Goal: Transaction & Acquisition: Purchase product/service

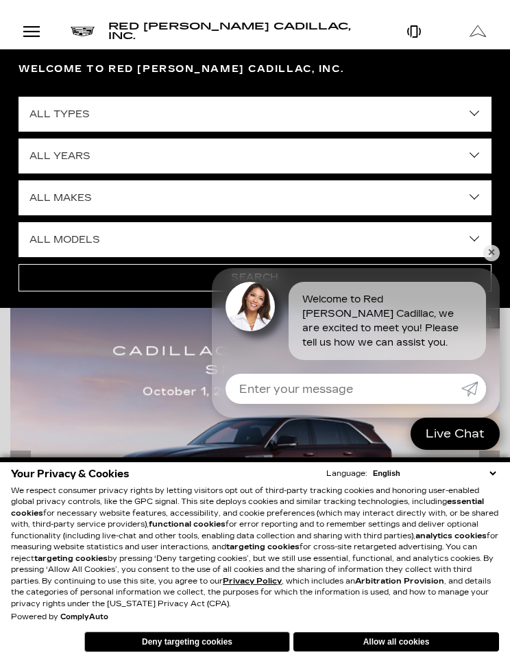
click at [503, 243] on div "Welcome to Red Noland Cadillac, Inc. All Types New Used Certified Used Demo All…" at bounding box center [255, 178] width 510 height 259
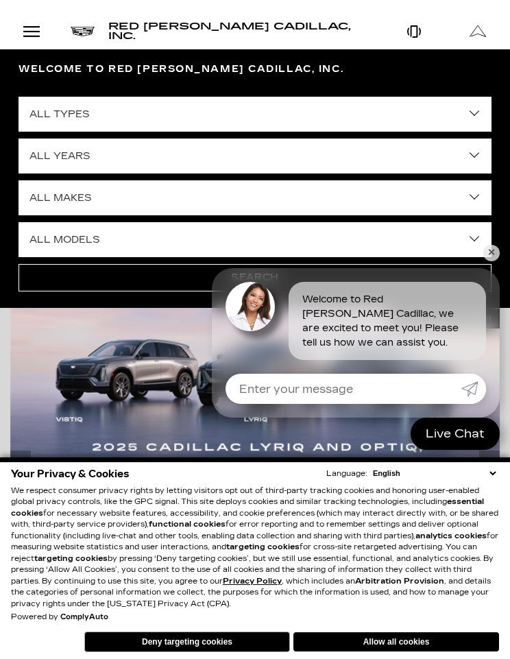
click at [497, 256] on link "✕" at bounding box center [491, 253] width 16 height 16
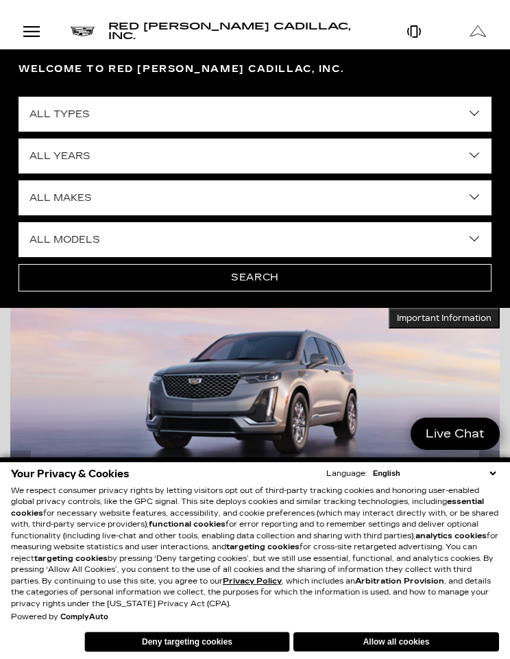
click at [485, 152] on select "All Years 2026 2025 2024 2023 2022 2021 2020 2019 2018 2016 2015 2014" at bounding box center [255, 156] width 473 height 35
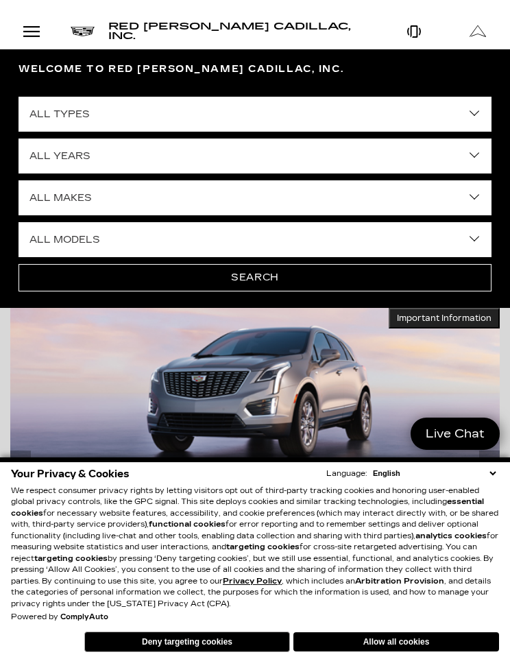
click at [481, 163] on select "All Years 2026 2025 2024 2023 2022 2021 2020 2019 2018 2016 2015 2014" at bounding box center [255, 156] width 473 height 35
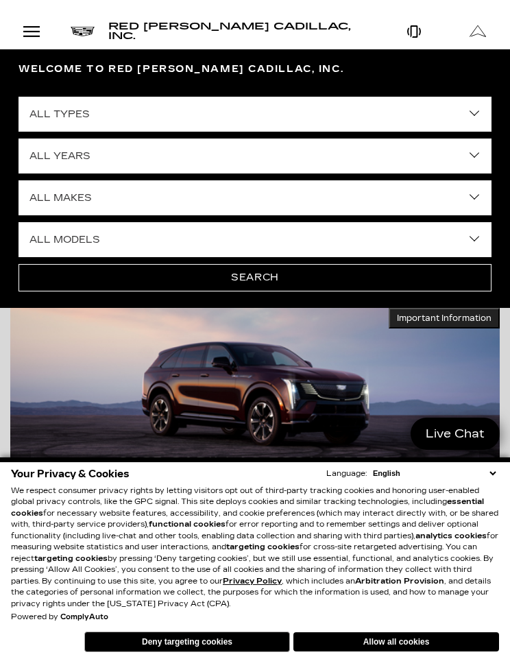
select select "2021"
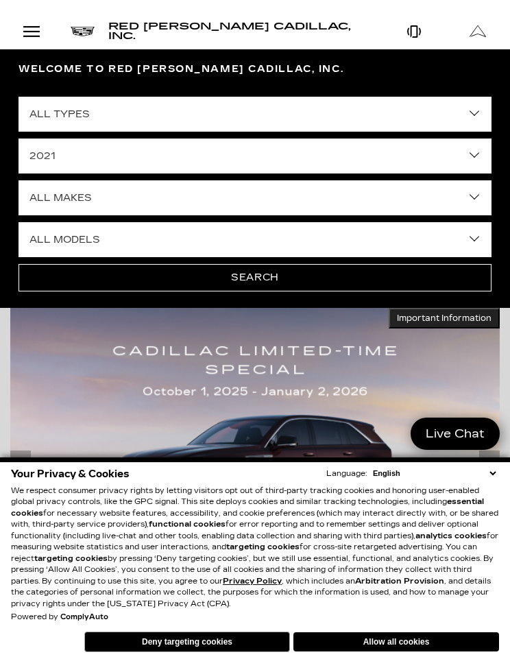
click at [499, 147] on div "All Types Used Certified Used All Years 2026 2025 2024 2023 2022 2021 2020 2019…" at bounding box center [255, 192] width 494 height 215
click at [480, 147] on select "All Years 2026 2025 2024 2023 2022 2021 2020 2019 2018 2016 2015 2014" at bounding box center [255, 156] width 473 height 35
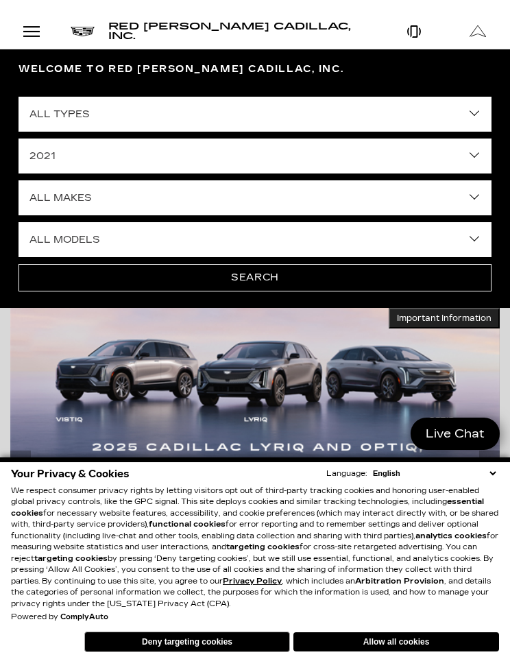
select select "Filter by year"
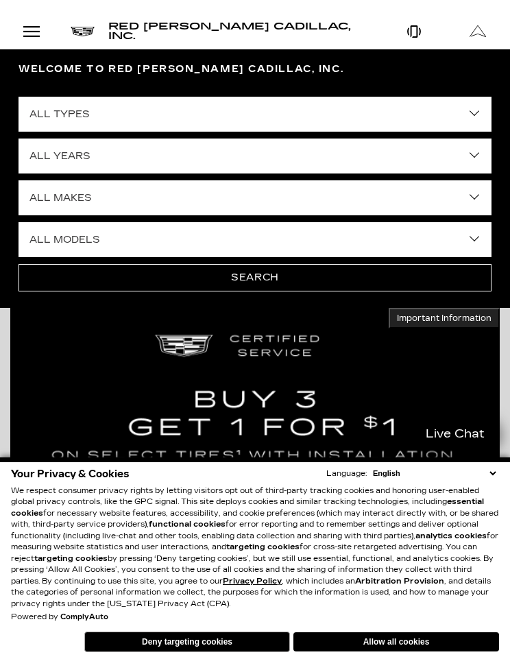
click at [477, 192] on select "All Makes Audi BMW Buick Cadillac Chevrolet Chrysler Ford Honda Jeep Lexus Merc…" at bounding box center [255, 197] width 473 height 35
select select "Cadillac"
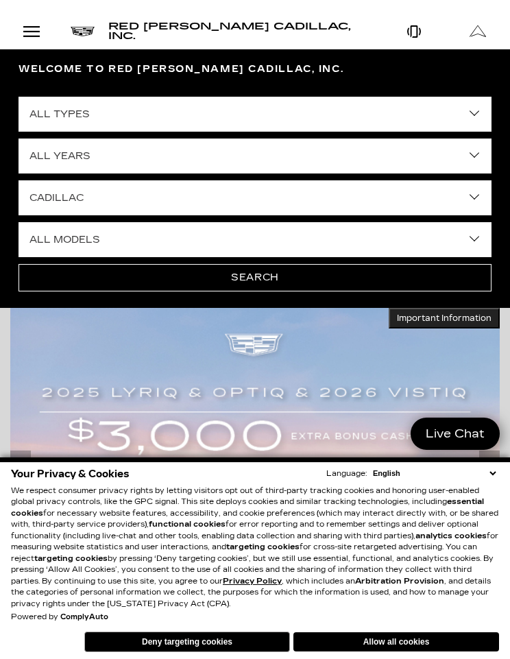
click at [465, 245] on select "All Models CT4 CT5 CT5-V Escalade Escalade ESV ESCALADE IQ ESCALADE IQL LYRIQ O…" at bounding box center [255, 239] width 473 height 35
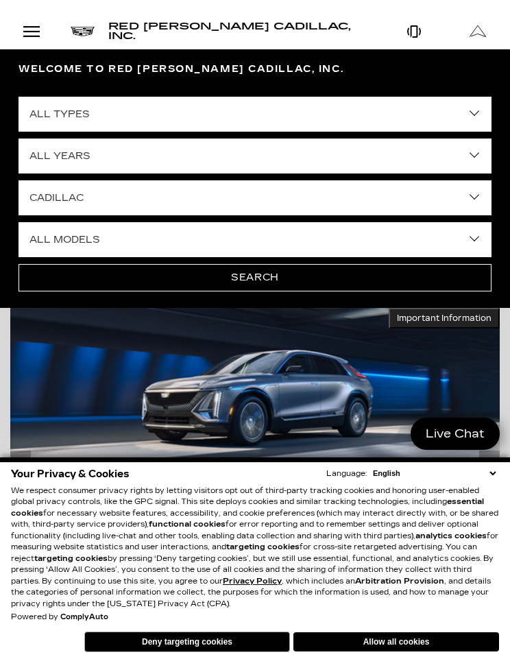
select select "XT5"
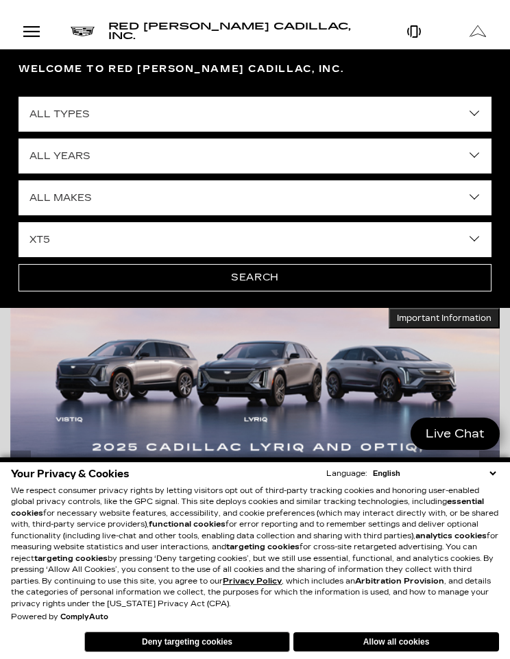
click at [481, 112] on select "All Types New Used Certified Used Demo" at bounding box center [255, 114] width 473 height 35
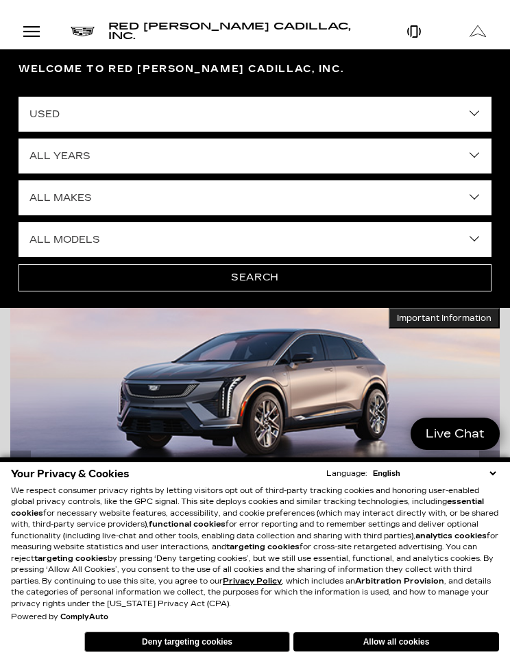
click at [485, 104] on select "All Types New Used Certified Used Demo" at bounding box center [255, 114] width 473 height 35
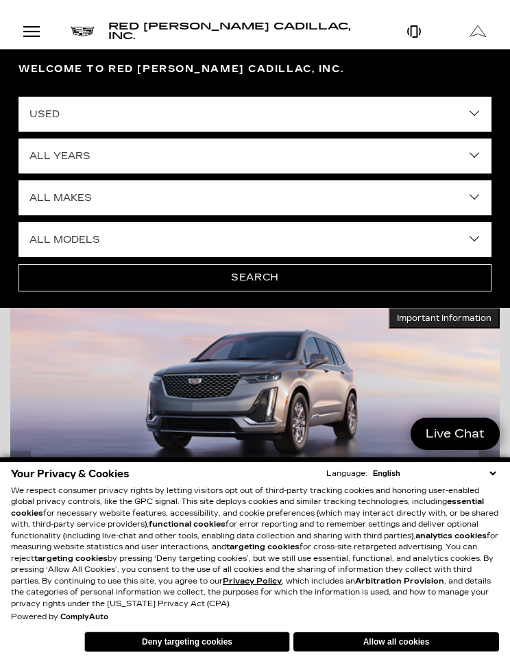
select select "Certified Used"
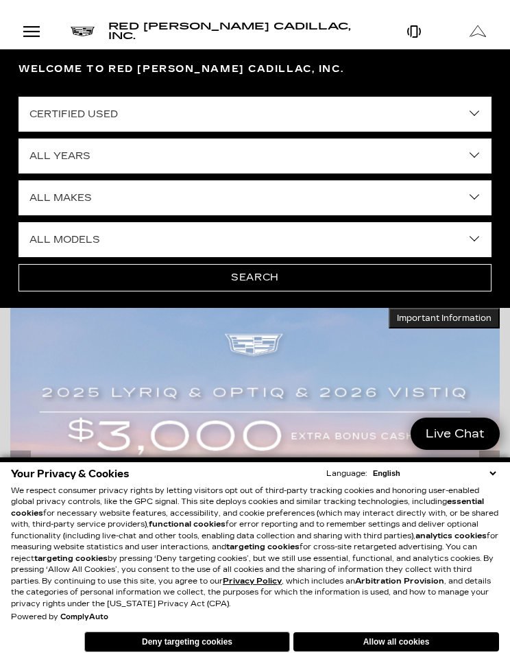
click at [263, 283] on button "Search" at bounding box center [255, 277] width 473 height 27
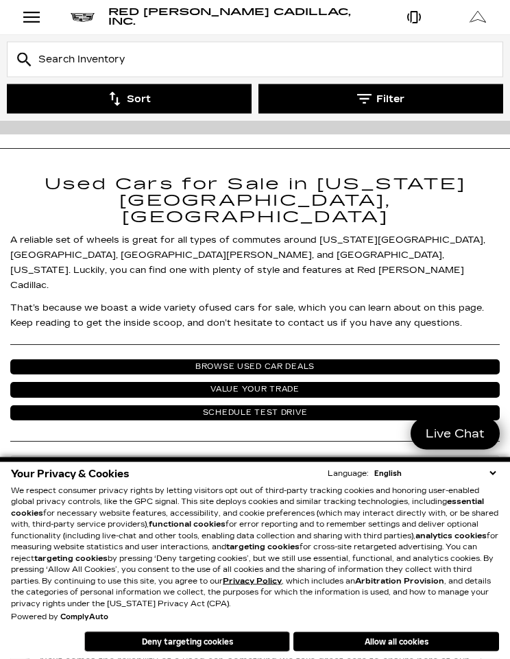
scroll to position [4150, 0]
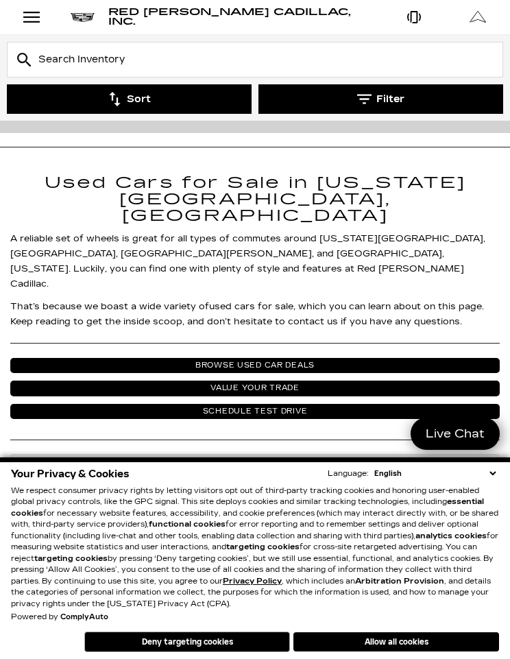
click at [276, 374] on link "Browse Used Car Deals" at bounding box center [255, 366] width 490 height 16
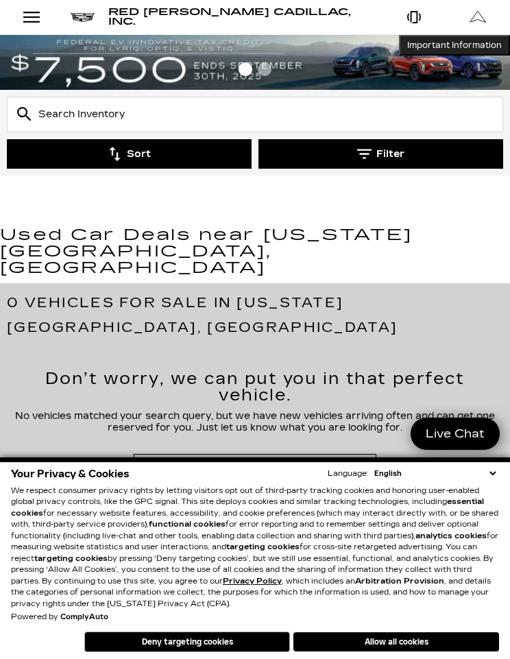
click at [163, 151] on button "Sort" at bounding box center [129, 153] width 245 height 29
click at [144, 153] on button "Sort" at bounding box center [129, 153] width 245 height 29
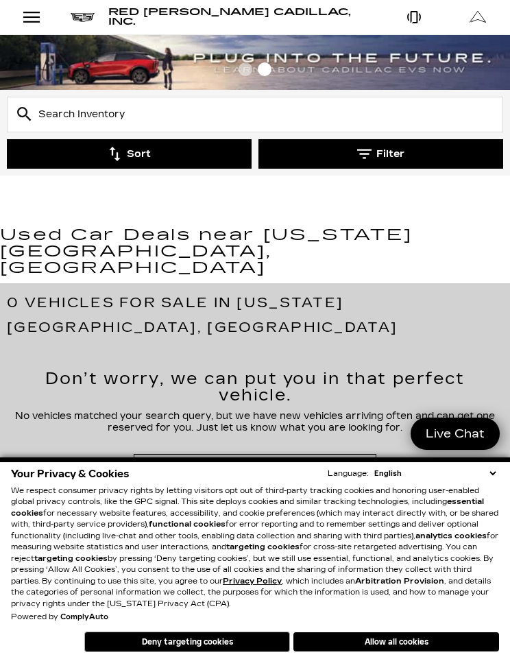
click at [379, 157] on button "Filter" at bounding box center [381, 153] width 245 height 29
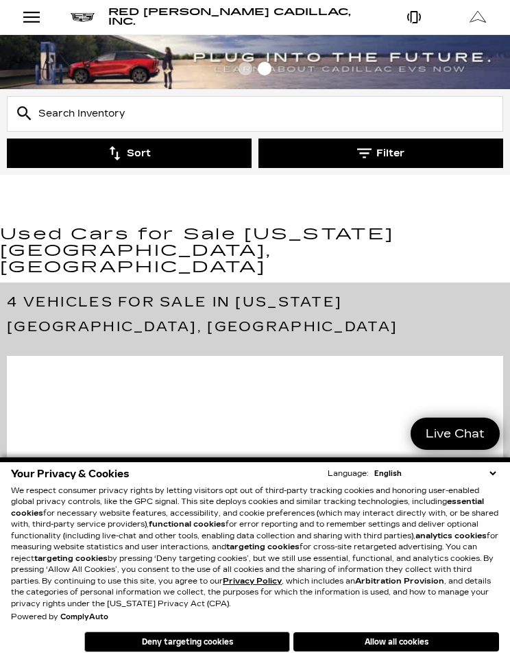
click at [379, 152] on button "Filter" at bounding box center [381, 153] width 245 height 29
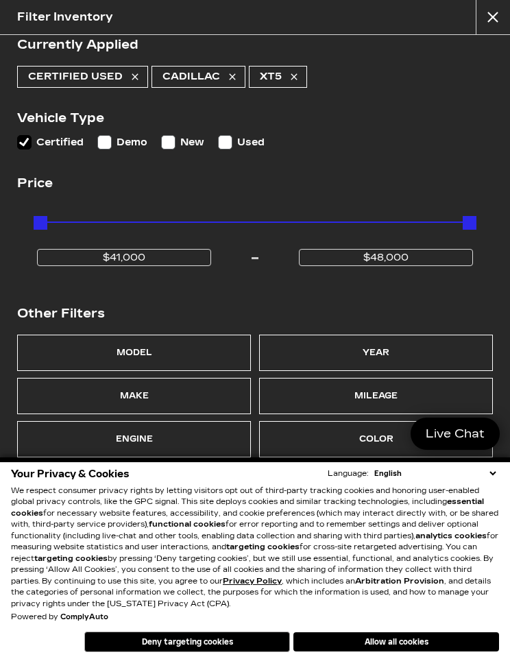
scroll to position [19, 0]
click at [365, 357] on div "Year" at bounding box center [376, 353] width 27 height 14
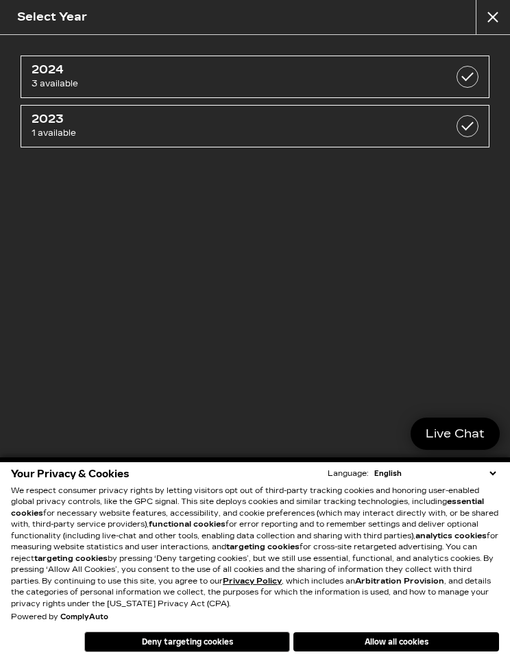
click at [340, 310] on div "2024 3 available 2023 1 available" at bounding box center [255, 319] width 510 height 569
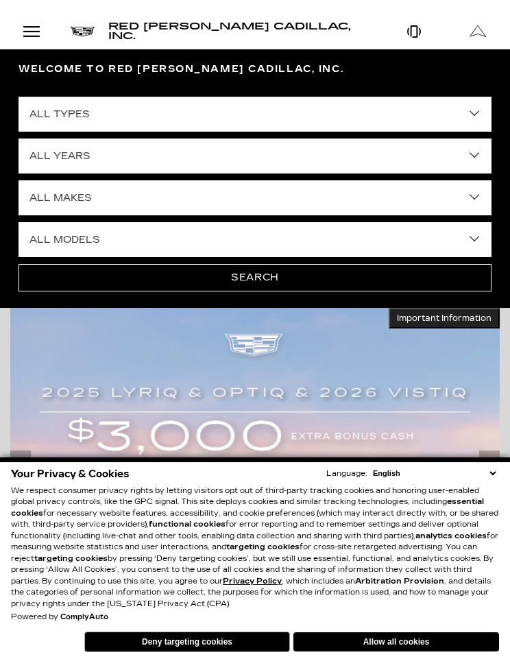
click at [482, 156] on select "All Years 2026 2025 2024 2023 2022 2021 2020 2019 2018 2016 2015 2014" at bounding box center [255, 156] width 473 height 35
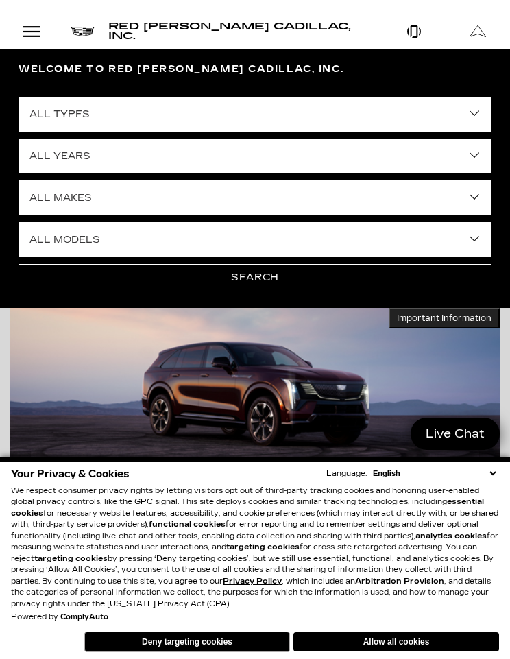
click at [266, 276] on button "Search" at bounding box center [255, 277] width 473 height 27
click at [263, 278] on button "Search" at bounding box center [255, 277] width 473 height 27
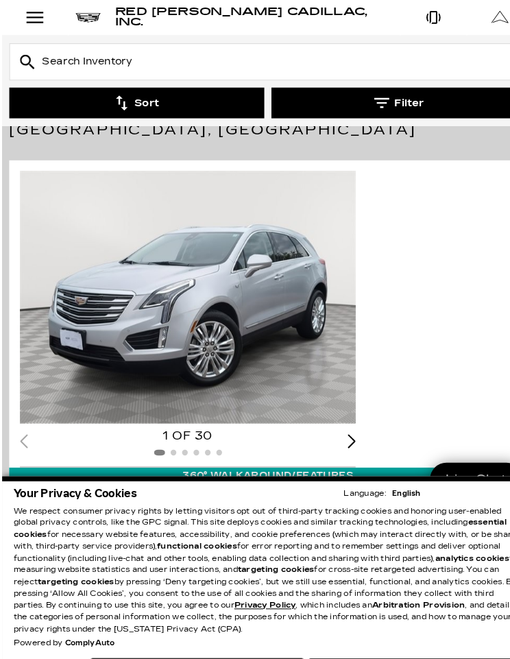
scroll to position [197, 0]
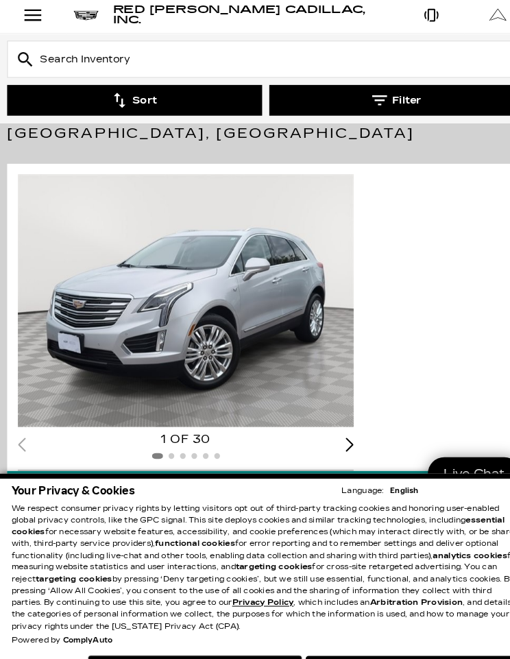
click at [337, 422] on div "Next slide" at bounding box center [335, 428] width 8 height 13
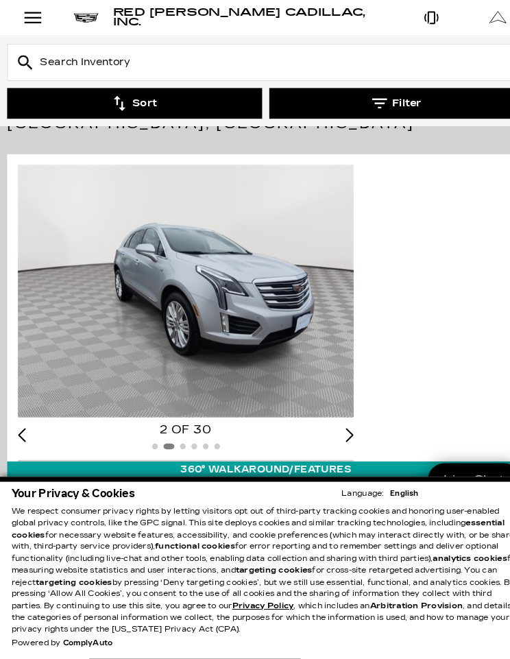
scroll to position [207, 0]
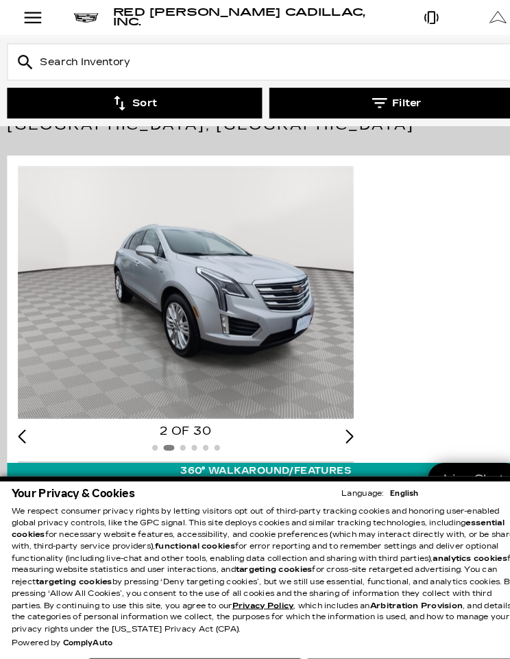
click at [337, 412] on div "Next slide" at bounding box center [335, 418] width 8 height 13
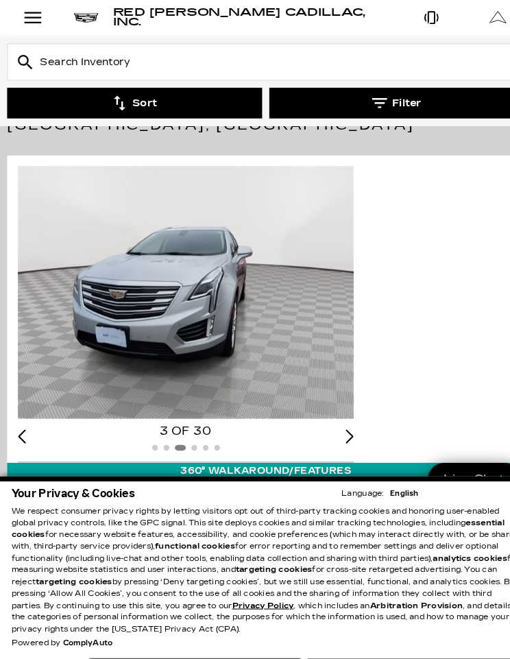
click at [331, 412] on div "Next slide" at bounding box center [335, 418] width 8 height 13
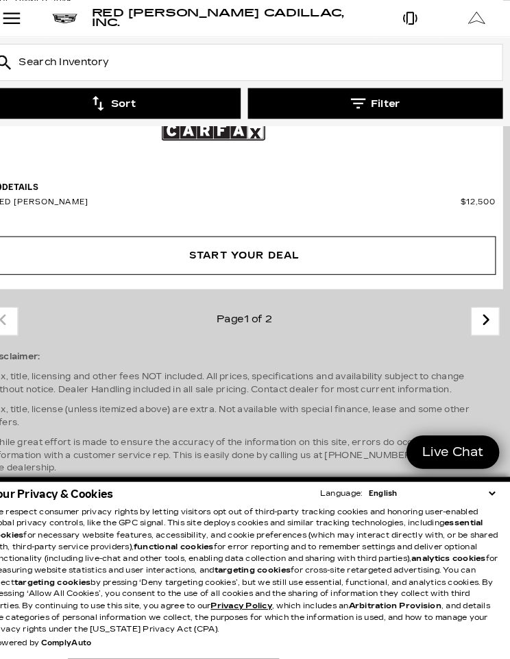
scroll to position [15288, 0]
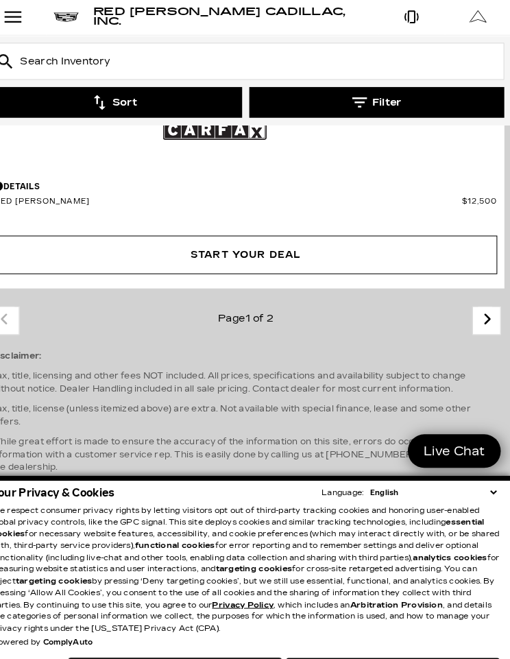
click at [478, 319] on icon "next page" at bounding box center [485, 307] width 14 height 23
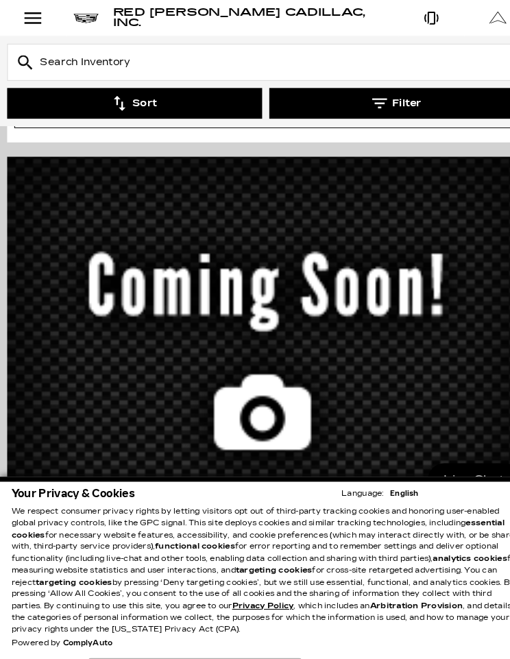
scroll to position [2841, 0]
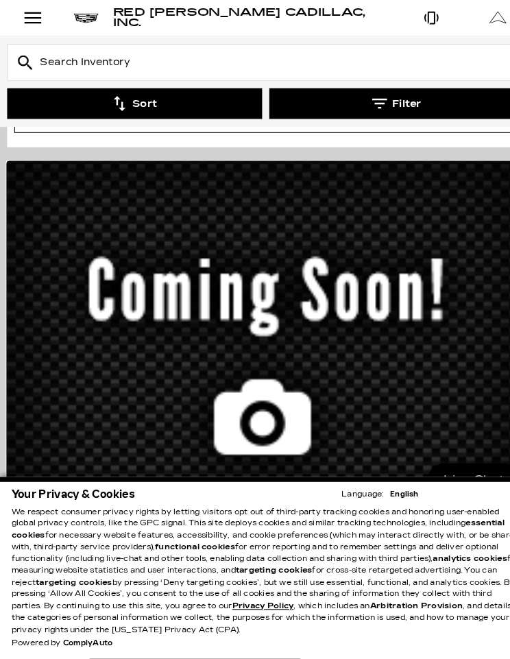
click at [321, 340] on img at bounding box center [255, 346] width 497 height 383
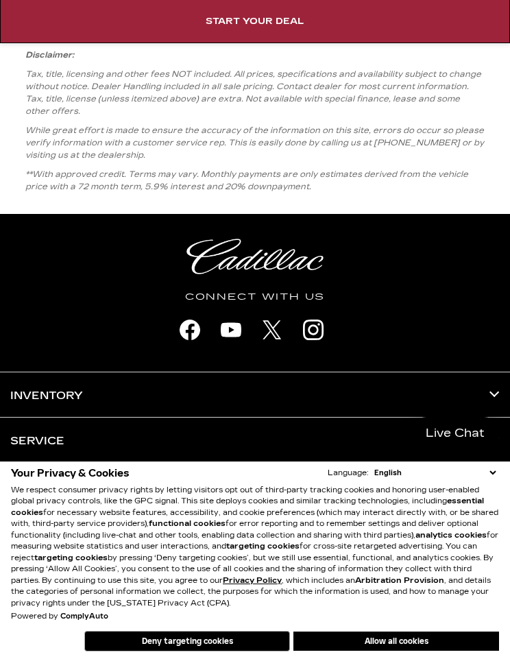
scroll to position [3521, 0]
click at [499, 418] on h3 "Inventory" at bounding box center [255, 395] width 490 height 45
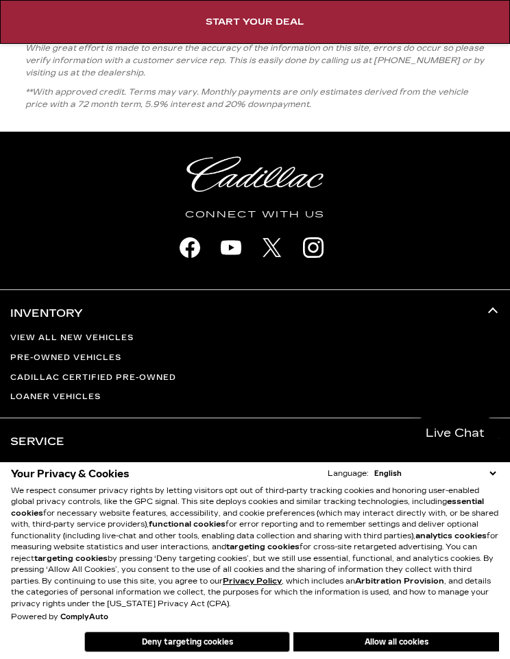
click at [495, 335] on h3 "Inventory" at bounding box center [255, 312] width 490 height 45
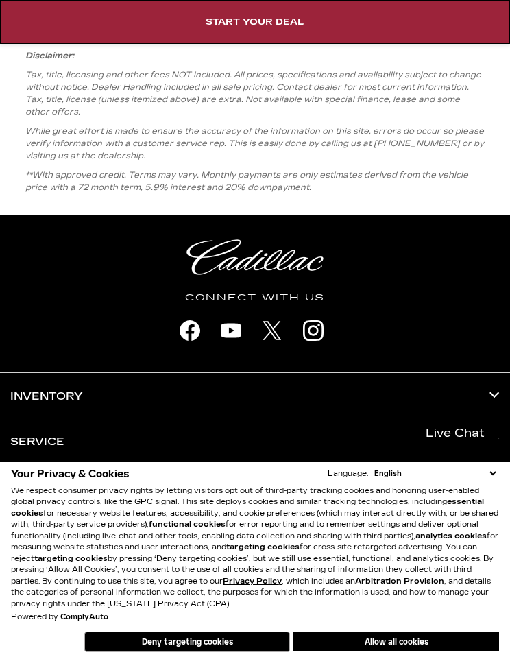
scroll to position [3448, 0]
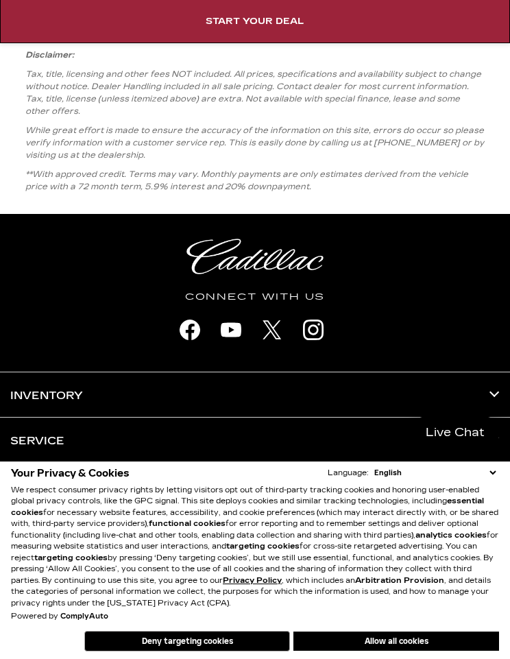
click at [499, 418] on h3 "Inventory" at bounding box center [255, 395] width 490 height 45
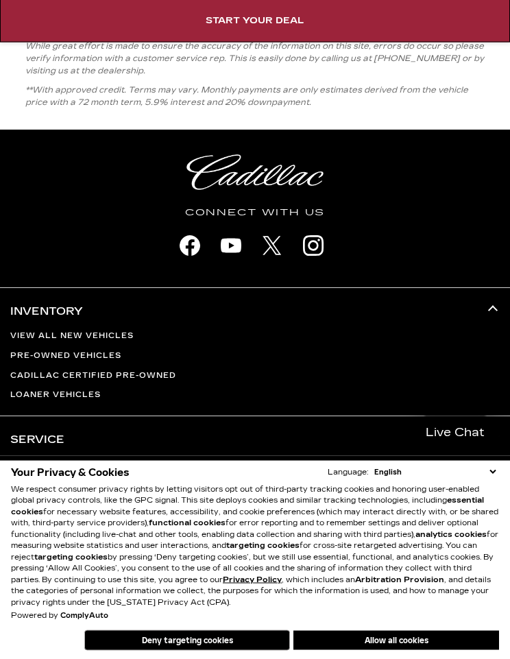
scroll to position [3529, 0]
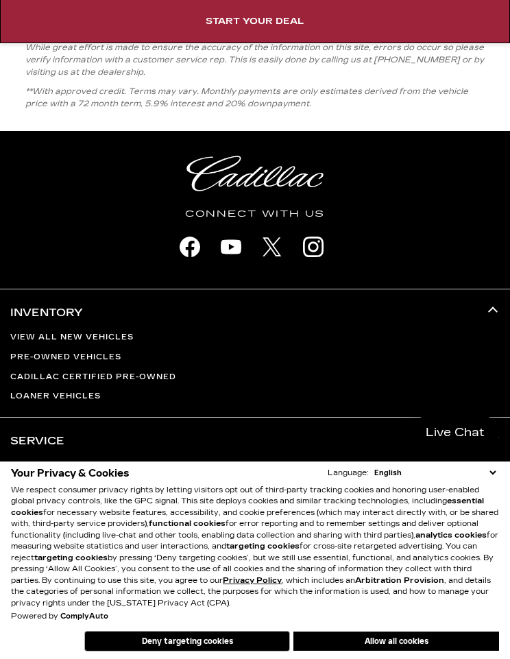
click at [93, 362] on link "Pre-Owned Vehicles" at bounding box center [255, 359] width 490 height 8
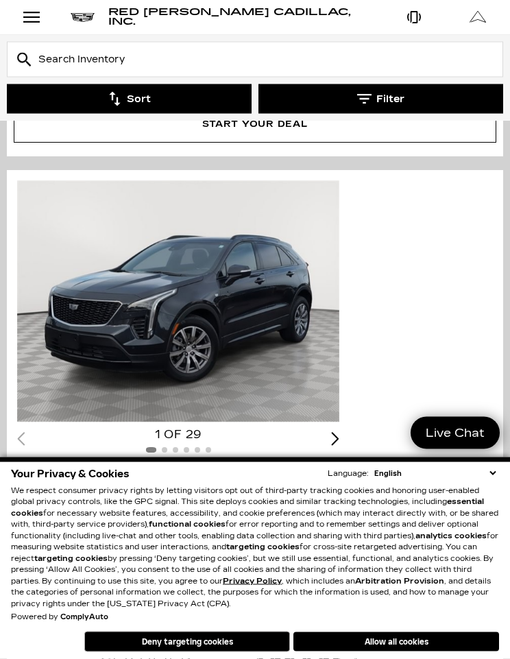
scroll to position [3945, 0]
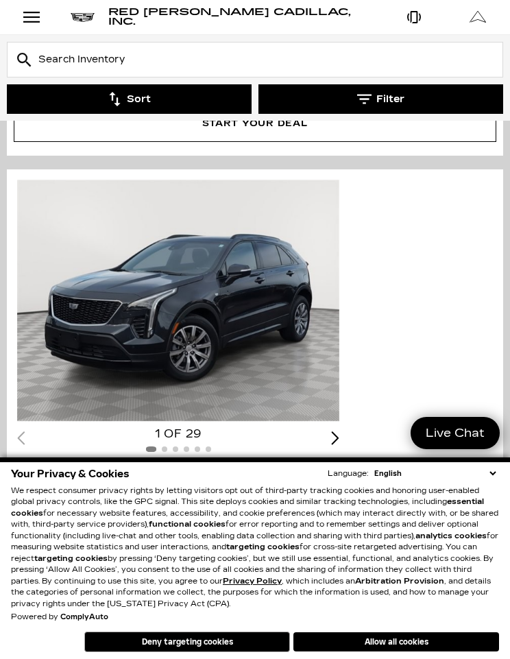
click at [331, 444] on div "Next slide" at bounding box center [335, 437] width 8 height 13
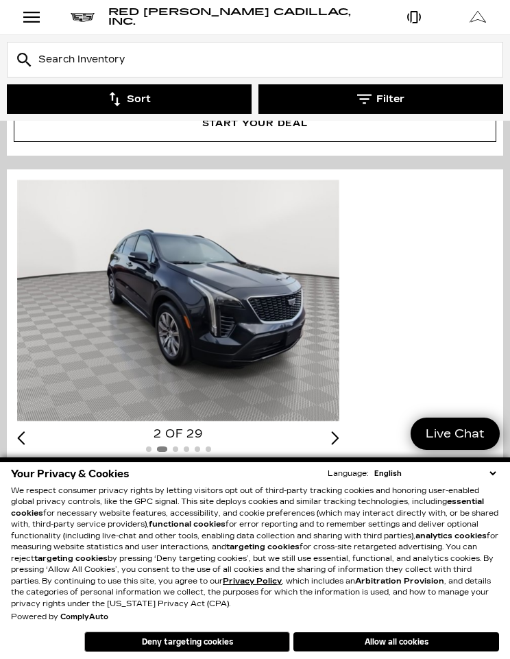
click at [331, 444] on div "Next slide" at bounding box center [335, 437] width 8 height 13
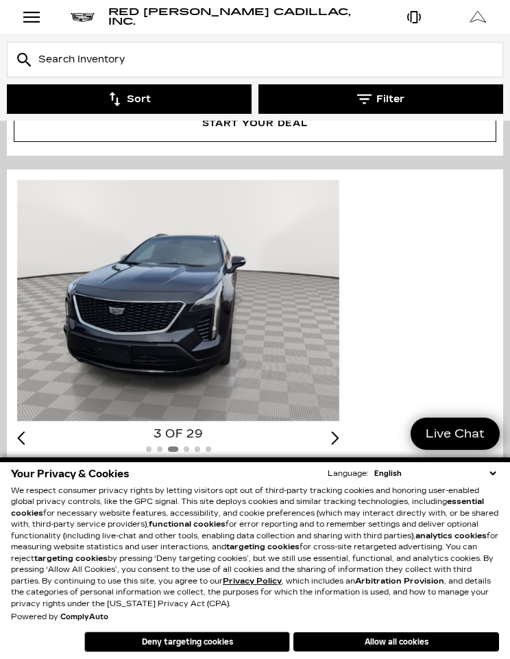
click at [331, 444] on div "Next slide" at bounding box center [335, 437] width 8 height 13
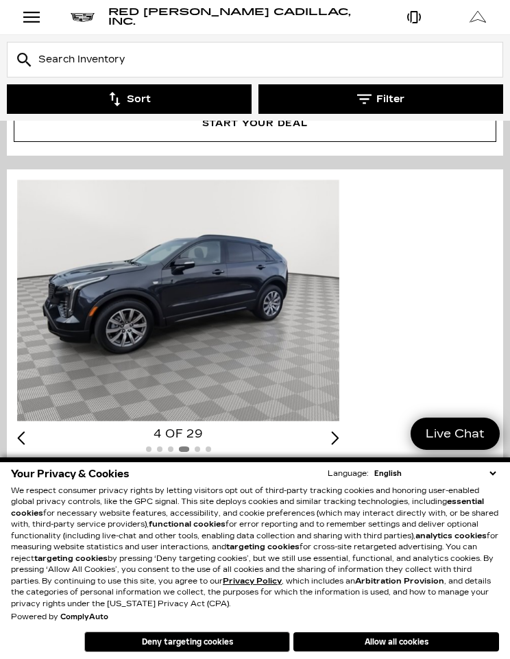
click at [331, 444] on div "Next slide" at bounding box center [335, 437] width 8 height 13
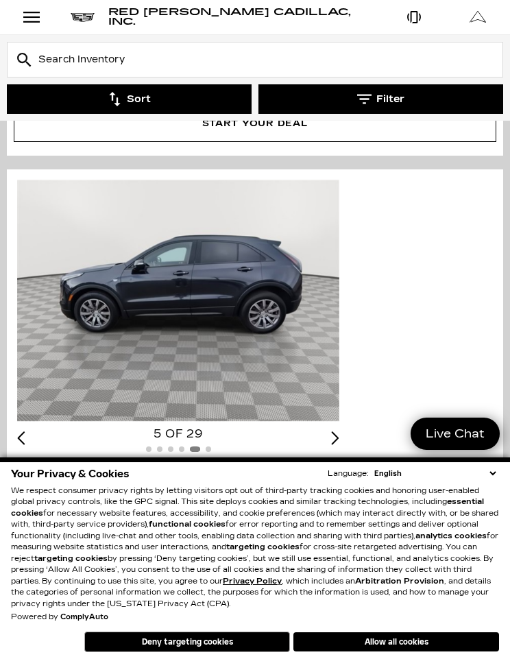
click at [333, 444] on div "Next slide" at bounding box center [335, 437] width 8 height 13
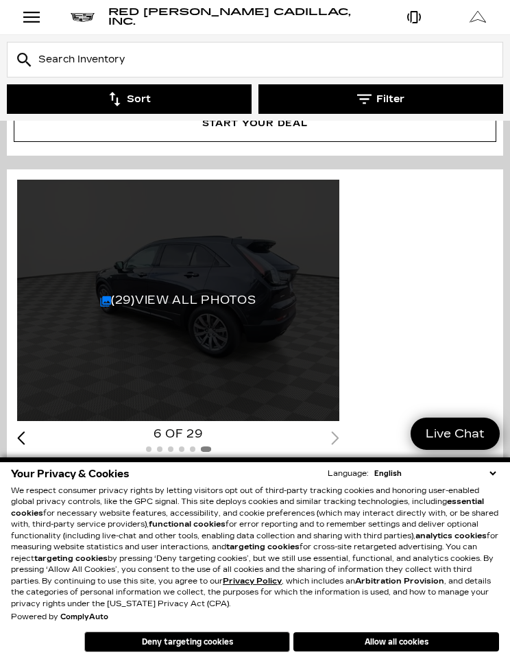
click at [235, 307] on link "(29) View All Photos" at bounding box center [178, 300] width 156 height 13
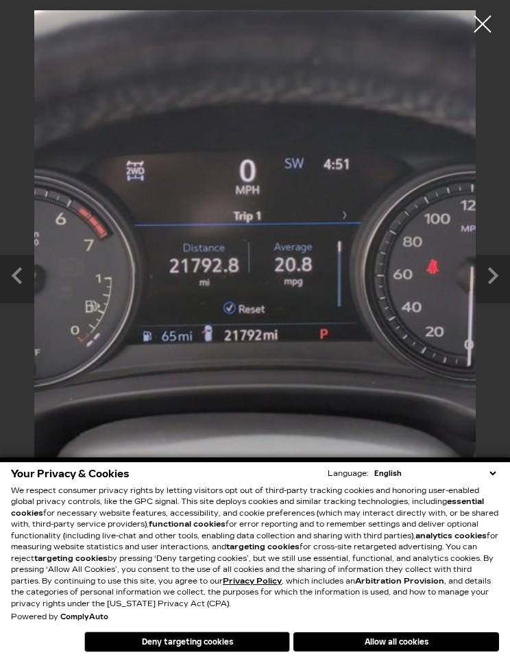
click at [435, 335] on img "14 / 29" at bounding box center [255, 271] width 693 height 522
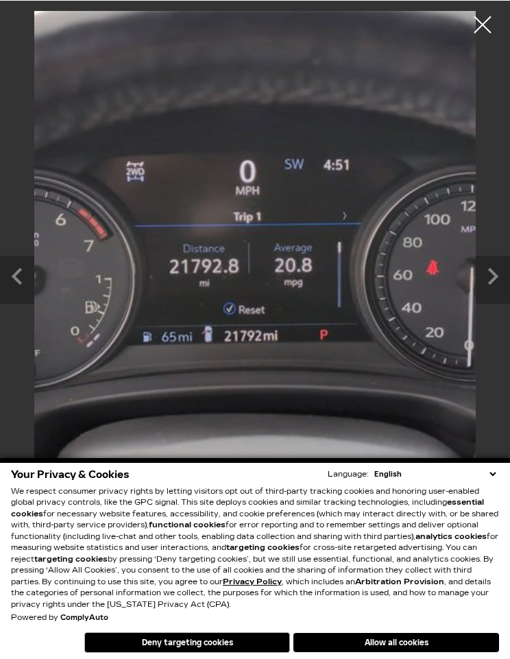
click at [339, 301] on img "14 / 29" at bounding box center [255, 271] width 693 height 522
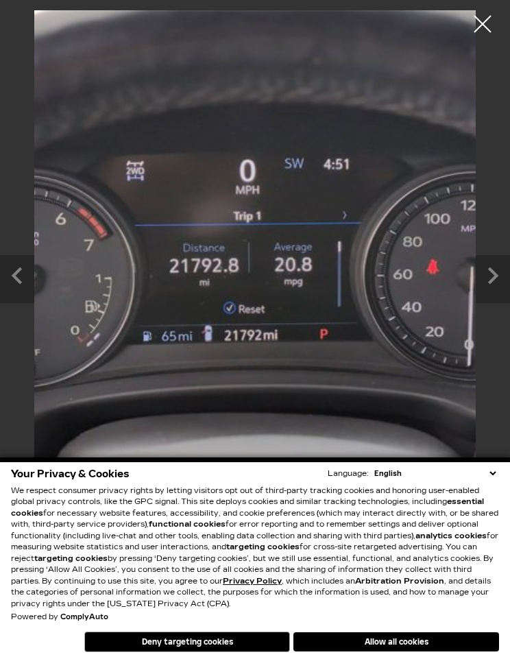
click at [497, 283] on icon "Next slide" at bounding box center [493, 274] width 34 height 38
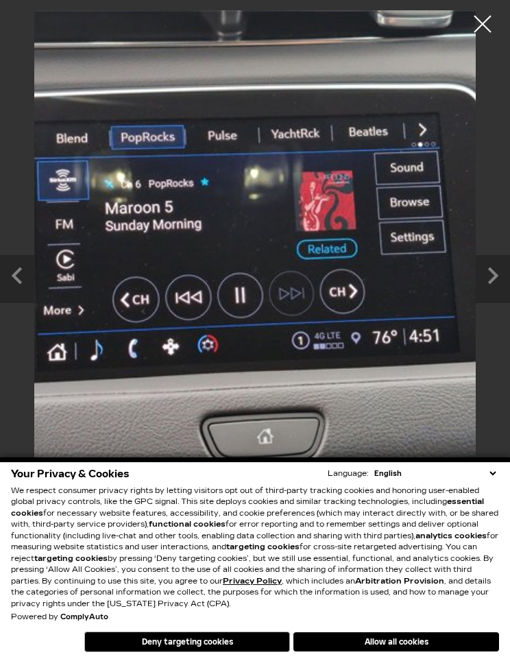
click at [497, 275] on icon "Next slide" at bounding box center [493, 275] width 10 height 17
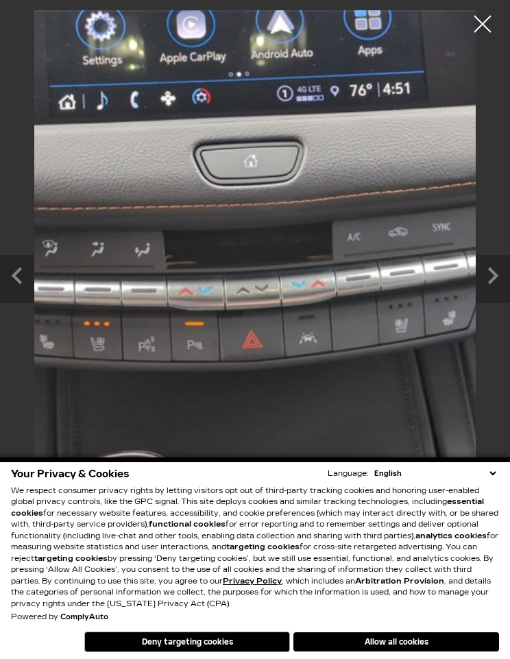
click at [499, 284] on icon "Next slide" at bounding box center [493, 274] width 34 height 38
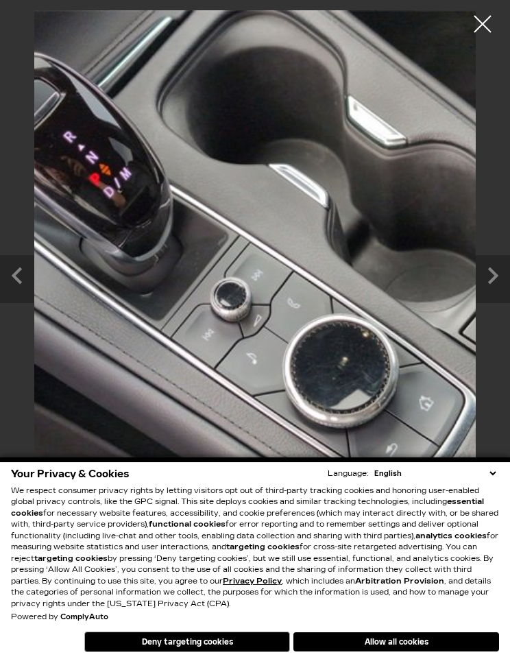
click at [498, 280] on icon "Next slide" at bounding box center [493, 274] width 34 height 38
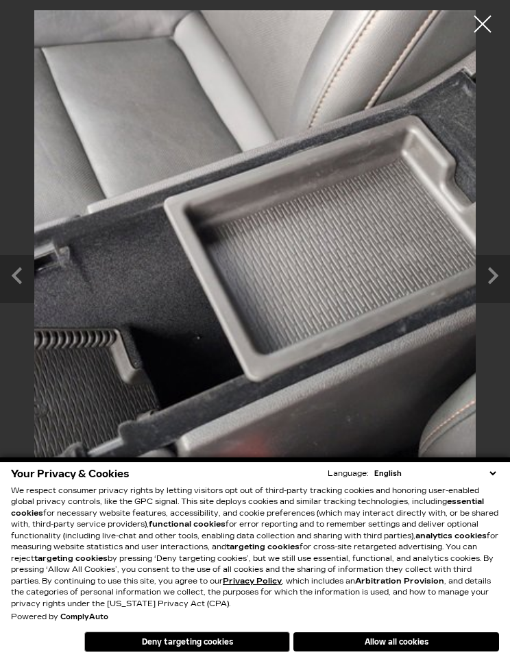
click at [490, 280] on icon "Next slide" at bounding box center [493, 275] width 10 height 17
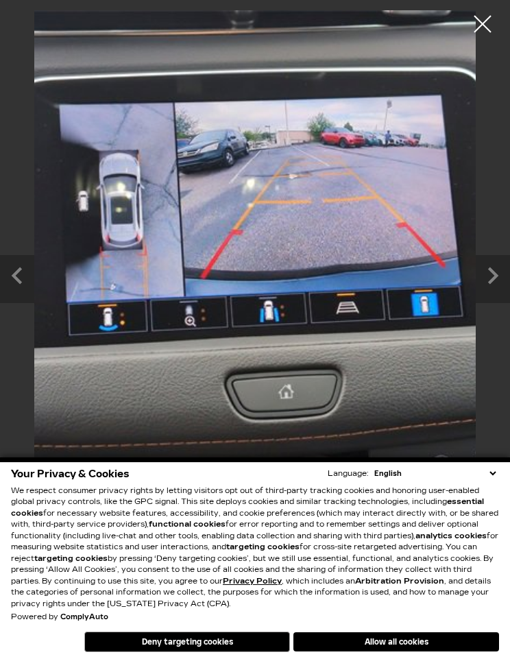
click at [499, 278] on icon "Next slide" at bounding box center [493, 274] width 34 height 38
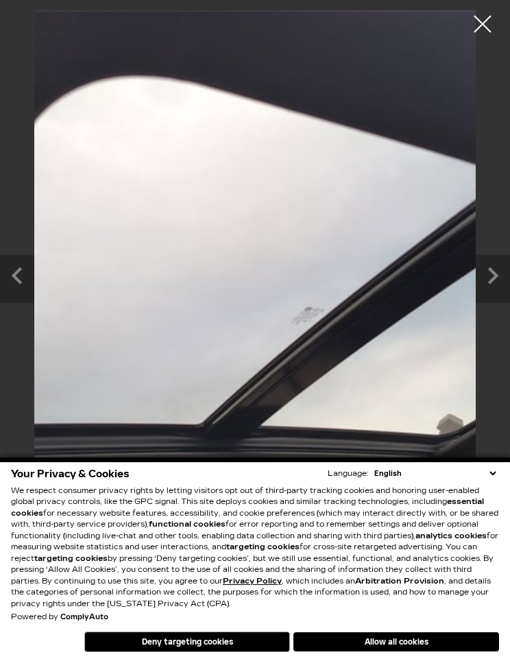
click at [6, 278] on icon "Previous slide" at bounding box center [17, 274] width 34 height 38
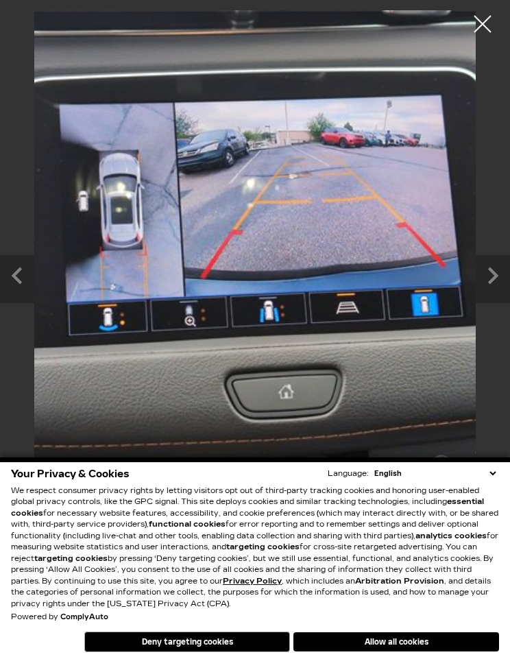
click at [494, 283] on icon "Next slide" at bounding box center [493, 274] width 34 height 38
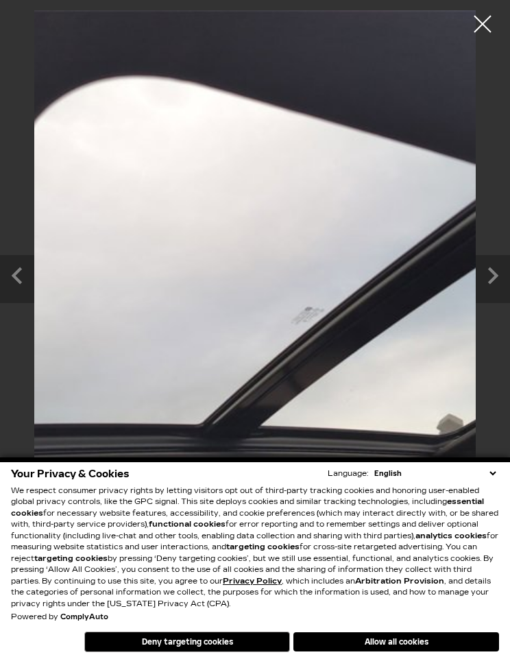
click at [491, 283] on icon "Next slide" at bounding box center [493, 274] width 34 height 38
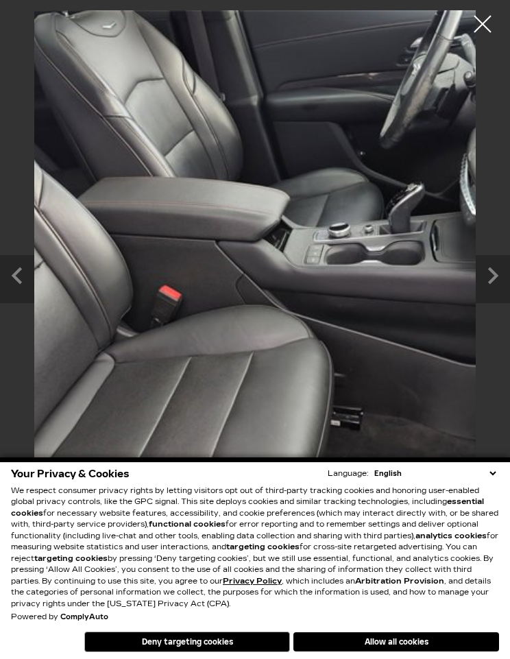
click at [497, 277] on icon "Next slide" at bounding box center [493, 275] width 10 height 17
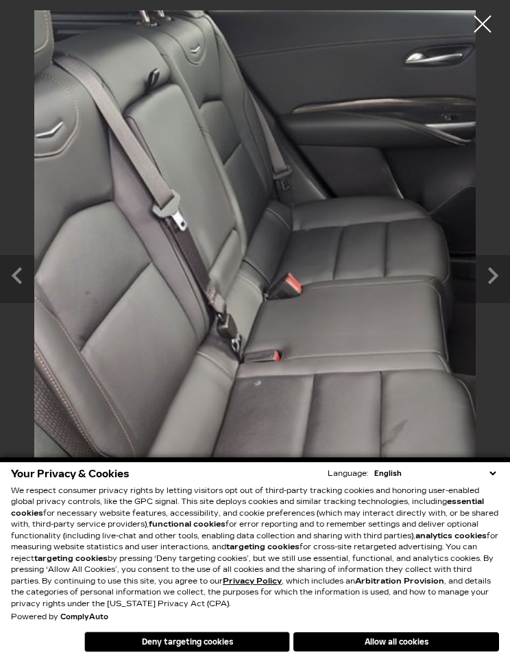
click at [482, 282] on icon "Next slide" at bounding box center [493, 274] width 34 height 38
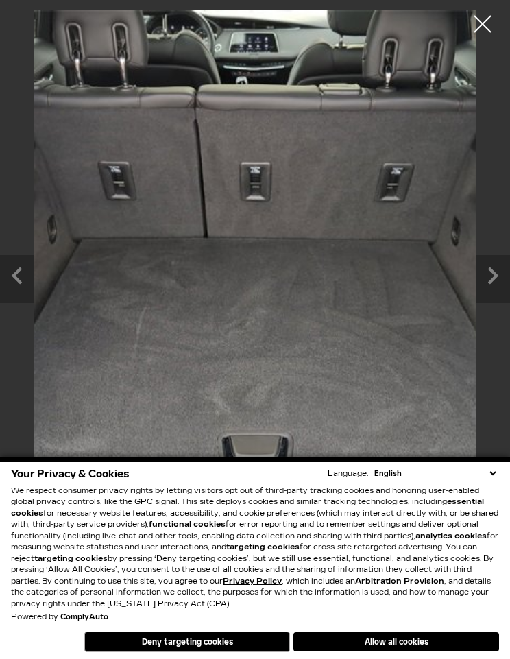
click at [505, 272] on icon "Next slide" at bounding box center [493, 274] width 34 height 38
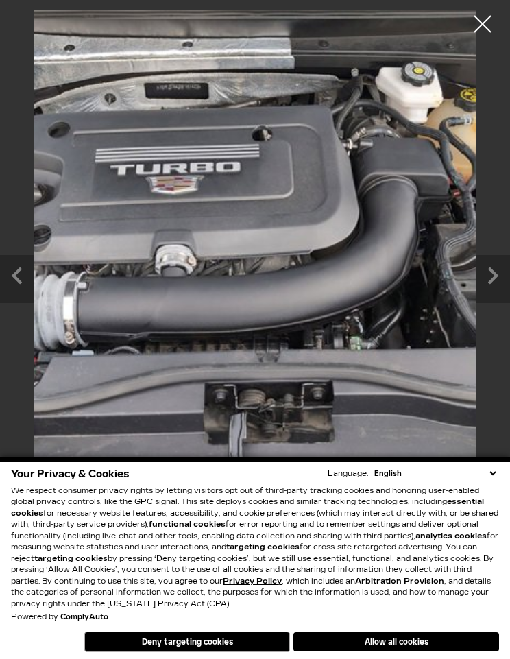
click at [503, 274] on icon "Next slide" at bounding box center [493, 274] width 34 height 38
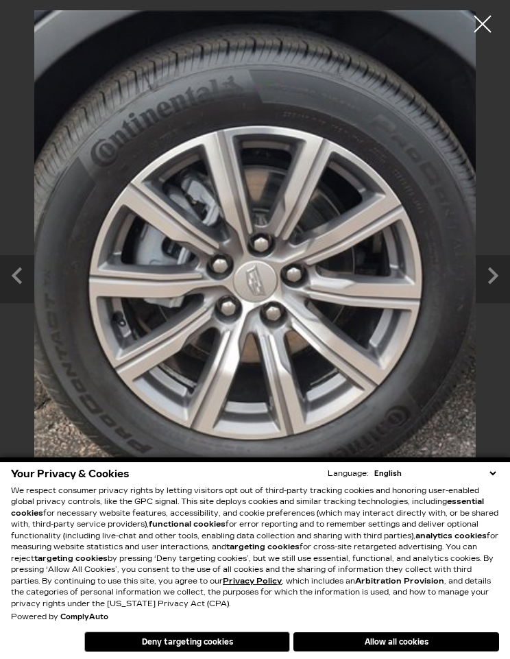
click at [503, 278] on icon "Next slide" at bounding box center [493, 274] width 34 height 38
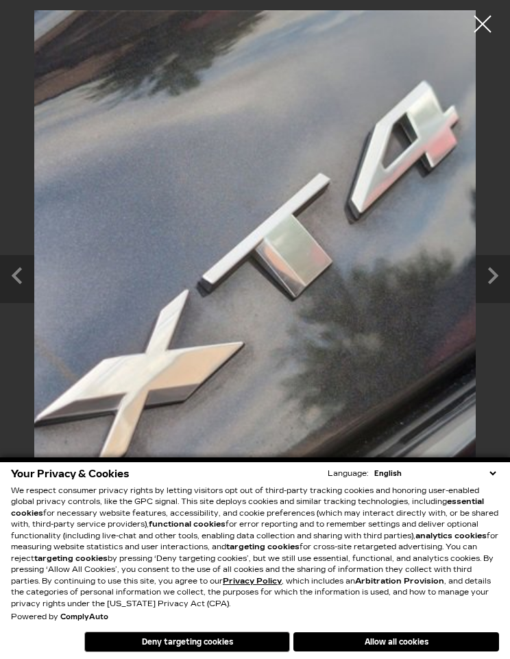
click at [506, 272] on icon "Next slide" at bounding box center [493, 274] width 34 height 38
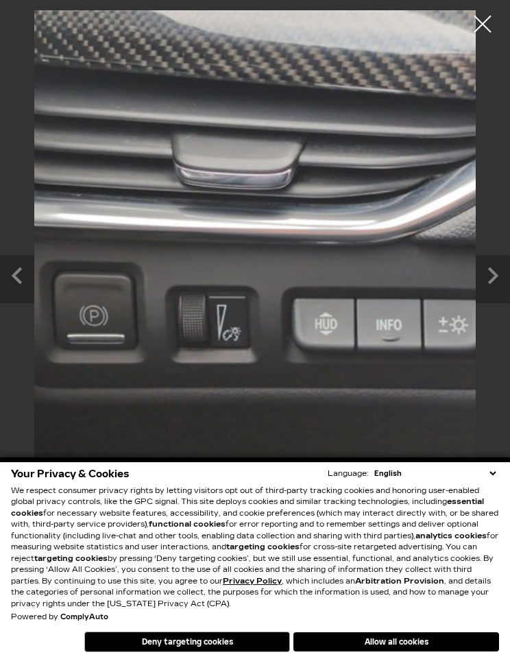
click at [497, 278] on icon "Next slide" at bounding box center [493, 274] width 34 height 38
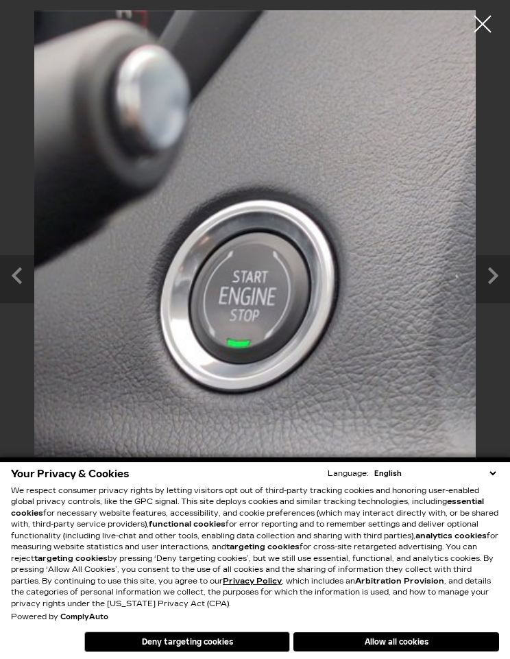
click at [507, 274] on icon "Next slide" at bounding box center [493, 274] width 34 height 38
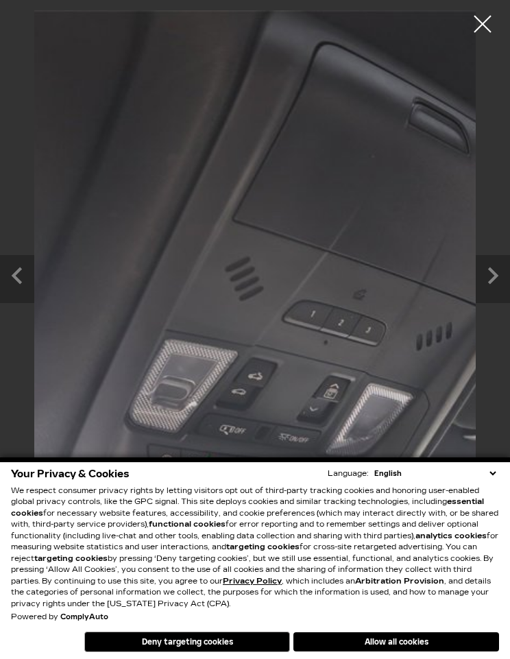
click at [499, 274] on icon "Next slide" at bounding box center [493, 274] width 34 height 38
click at [496, 281] on icon "Next slide" at bounding box center [493, 274] width 34 height 38
click at [497, 276] on icon "Next slide" at bounding box center [493, 275] width 10 height 17
click at [501, 269] on icon "Next slide" at bounding box center [493, 274] width 34 height 38
click at [482, 34] on div at bounding box center [483, 24] width 34 height 34
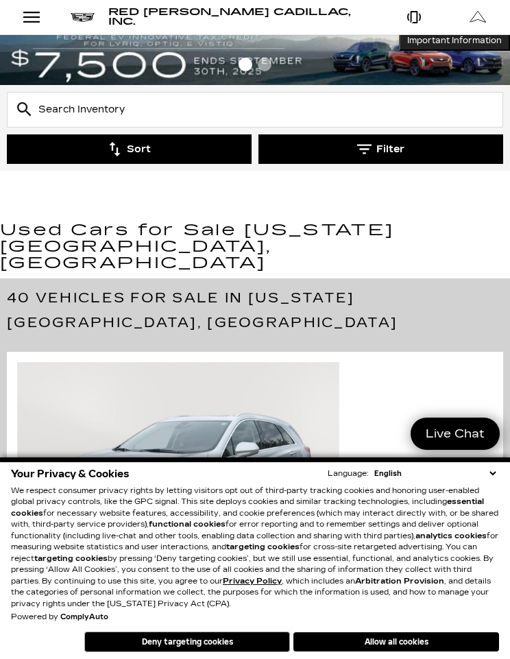
scroll to position [2, 0]
